Goal: Task Accomplishment & Management: Use online tool/utility

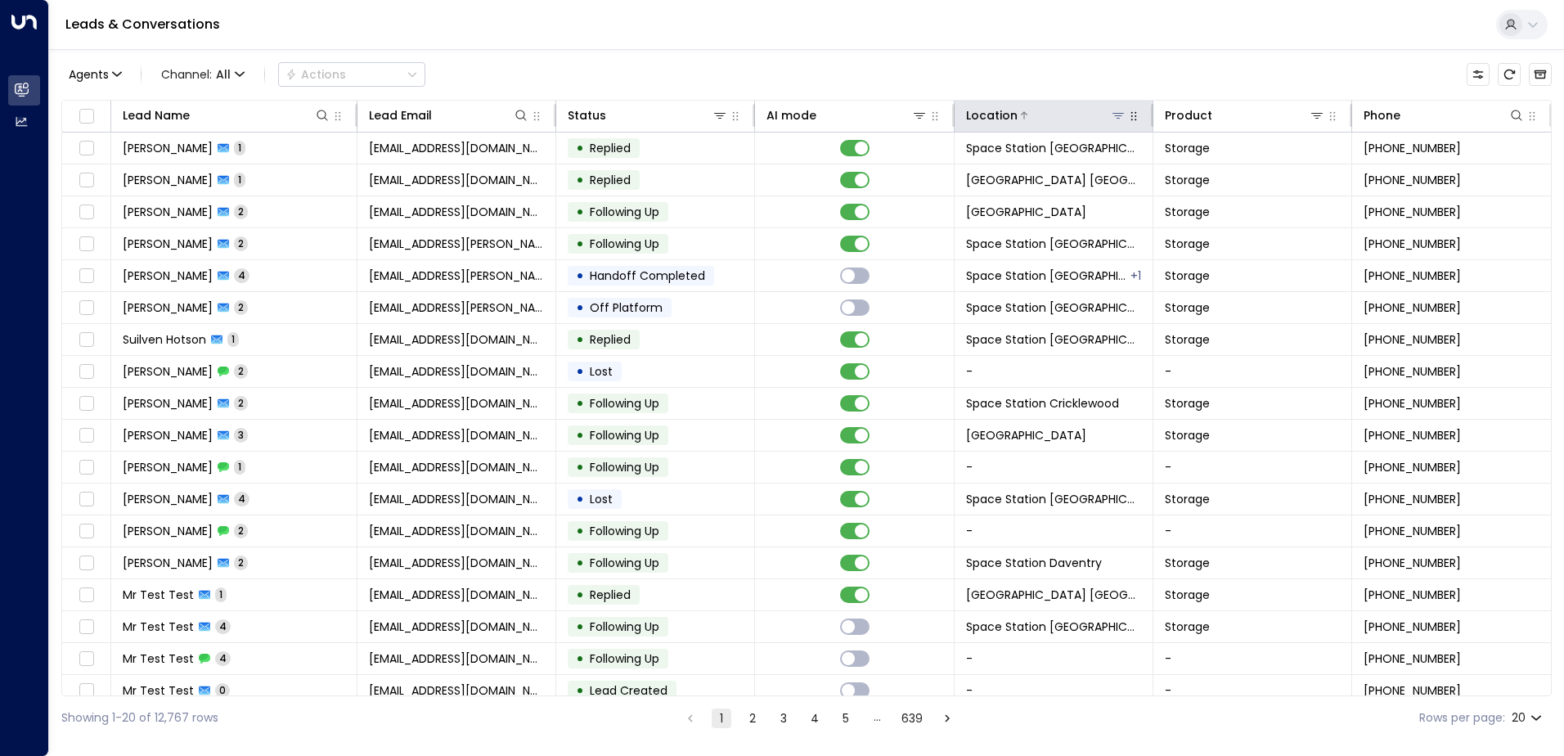
click at [1112, 114] on icon at bounding box center [1117, 116] width 11 height 6
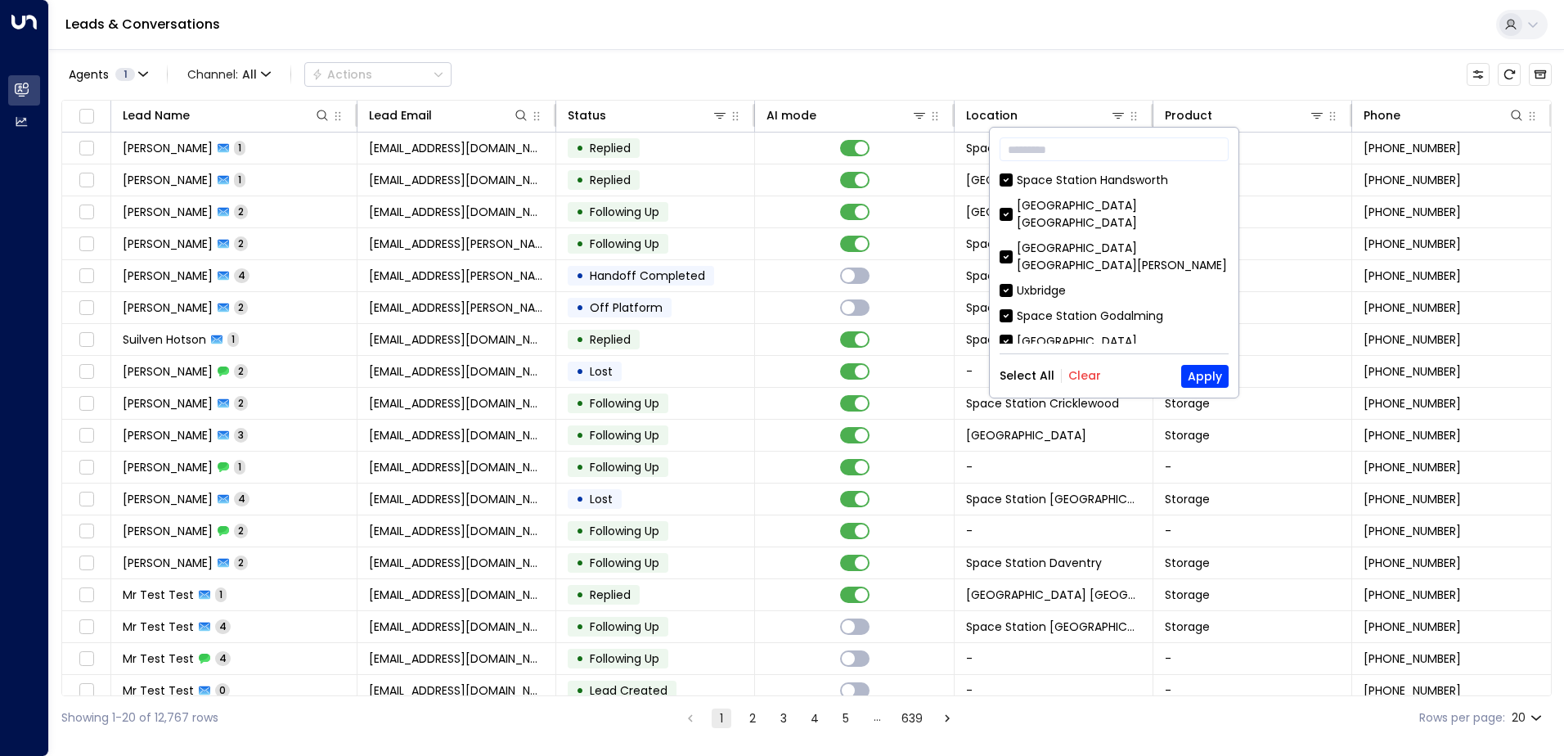
click at [1095, 376] on button "Clear" at bounding box center [1084, 375] width 33 height 13
click at [1114, 209] on div "[GEOGRAPHIC_DATA] [GEOGRAPHIC_DATA]" at bounding box center [1123, 214] width 212 height 34
click at [1202, 371] on button "Apply" at bounding box center [1204, 376] width 47 height 23
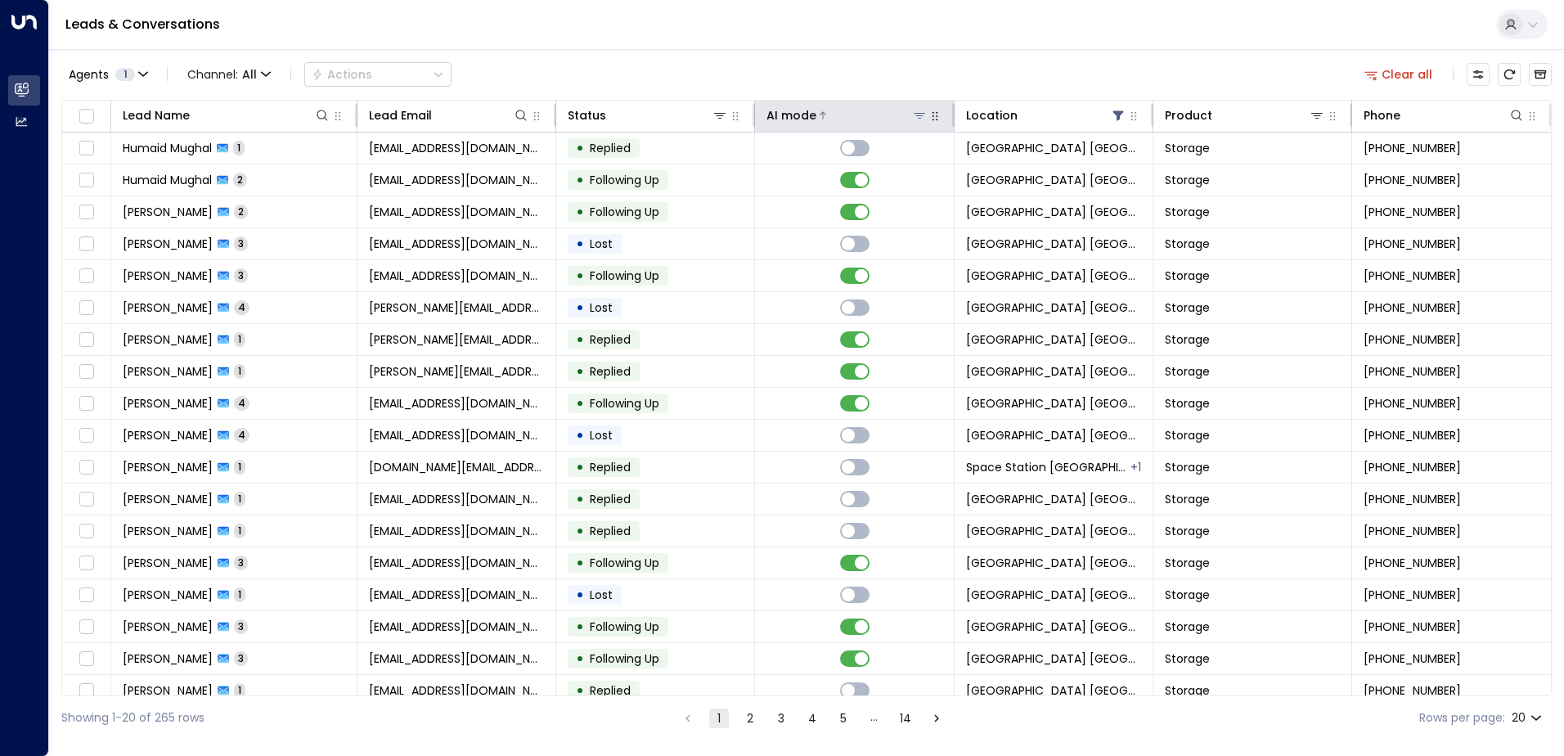
click at [850, 114] on div at bounding box center [871, 115] width 110 height 16
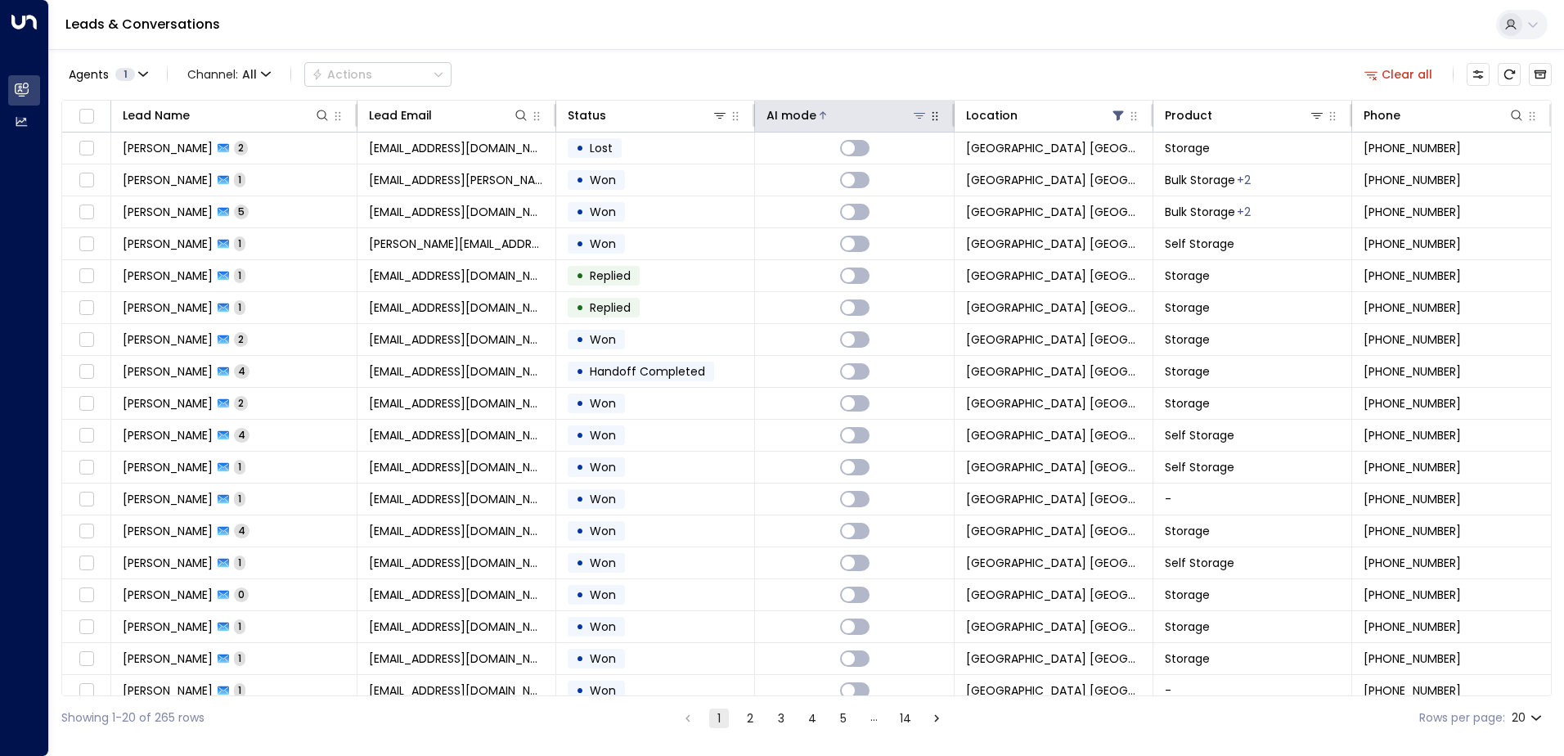
click at [850, 114] on div at bounding box center [871, 115] width 110 height 16
